Goal: Task Accomplishment & Management: Use online tool/utility

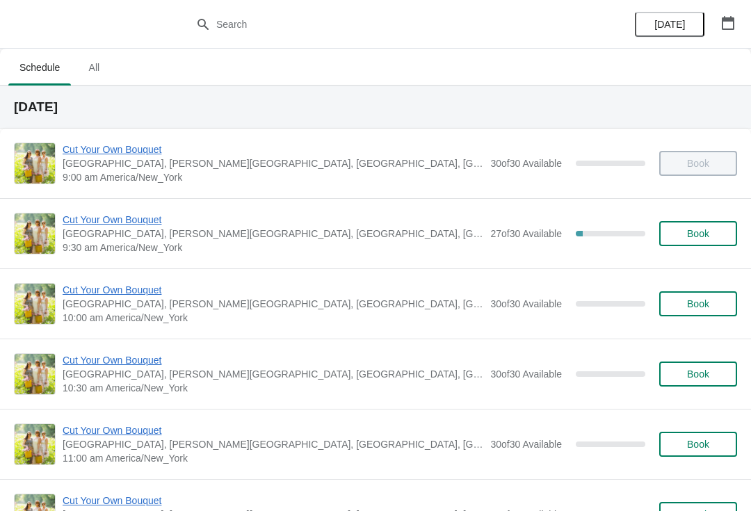
click at [158, 239] on span "[GEOGRAPHIC_DATA], [PERSON_NAME][GEOGRAPHIC_DATA], [GEOGRAPHIC_DATA], [GEOGRAPH…" at bounding box center [273, 234] width 421 height 14
click at [110, 239] on span "[GEOGRAPHIC_DATA], [PERSON_NAME][GEOGRAPHIC_DATA], [GEOGRAPHIC_DATA], [GEOGRAPH…" at bounding box center [273, 234] width 421 height 14
click at [105, 241] on span "9:30 am America/New_York" at bounding box center [273, 248] width 421 height 14
click at [79, 226] on span "Cut Your Own Bouquet" at bounding box center [273, 220] width 421 height 14
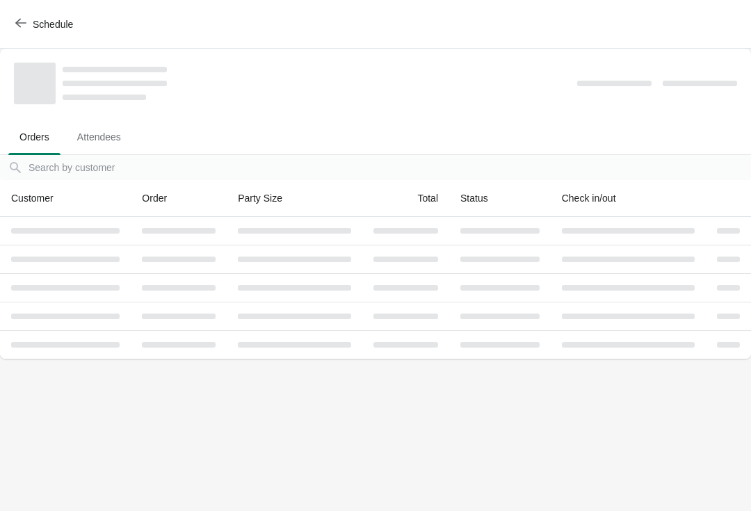
click at [40, 239] on th at bounding box center [65, 231] width 131 height 28
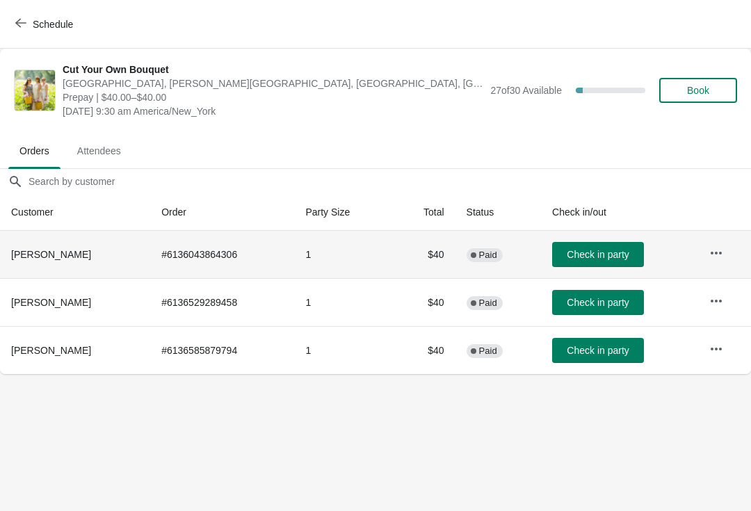
click at [604, 303] on span "Check in party" at bounding box center [598, 302] width 62 height 11
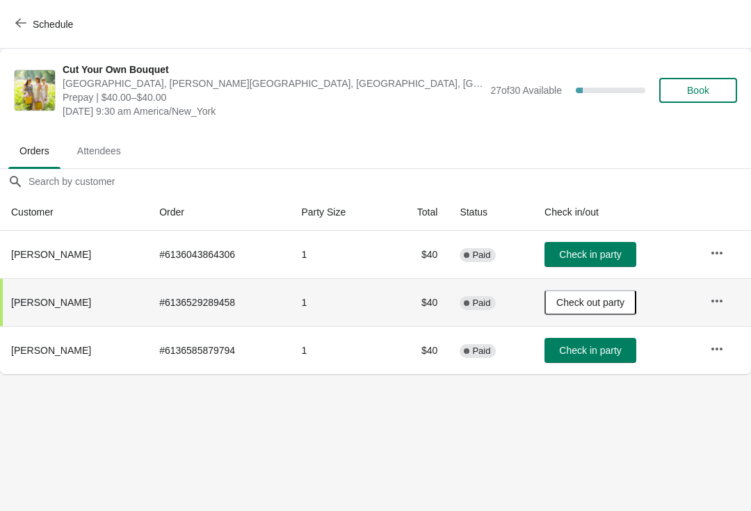
click at [593, 255] on span "Check in party" at bounding box center [590, 254] width 62 height 11
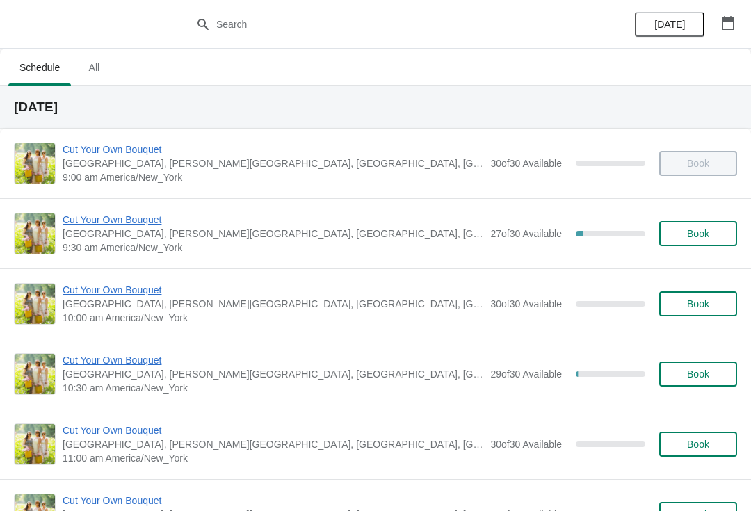
click at [232, 250] on span "9:30 am America/New_York" at bounding box center [273, 248] width 421 height 14
click at [133, 244] on span "9:30 am America/New_York" at bounding box center [273, 248] width 421 height 14
click at [119, 224] on span "Cut Your Own Bouquet" at bounding box center [273, 220] width 421 height 14
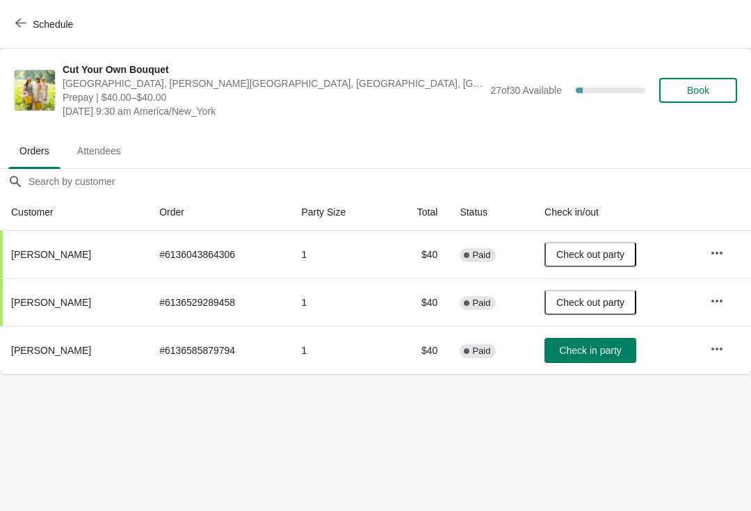
click at [598, 345] on span "Check in party" at bounding box center [590, 350] width 62 height 11
